Goal: Find specific page/section: Find specific page/section

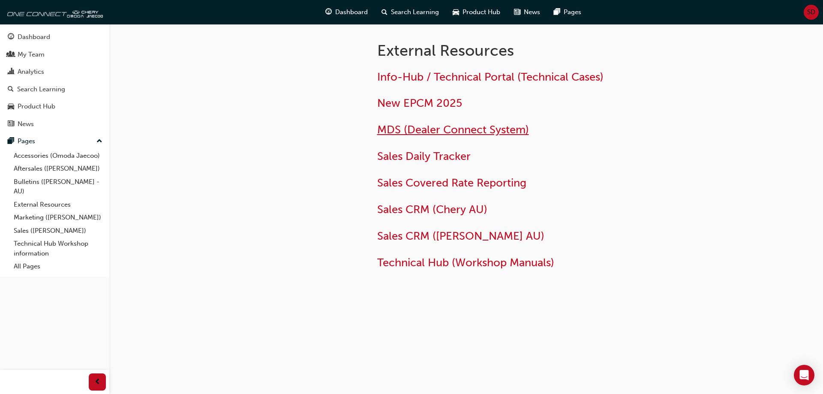
click at [437, 130] on span "MDS (Dealer Connect System)" at bounding box center [453, 129] width 152 height 13
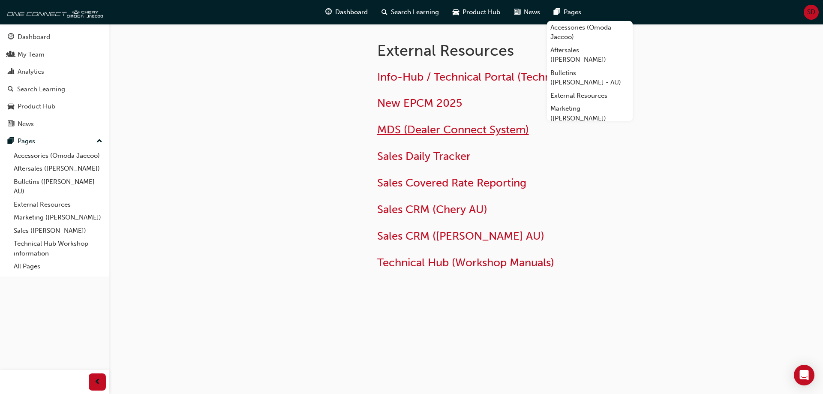
click at [436, 132] on span "MDS (Dealer Connect System)" at bounding box center [453, 129] width 152 height 13
